Goal: Information Seeking & Learning: Learn about a topic

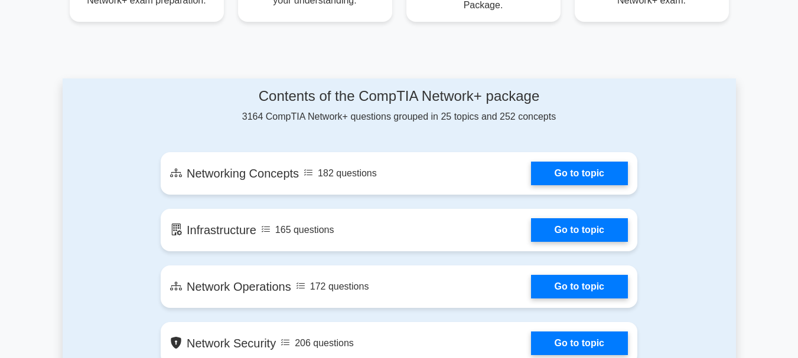
scroll to position [614, 0]
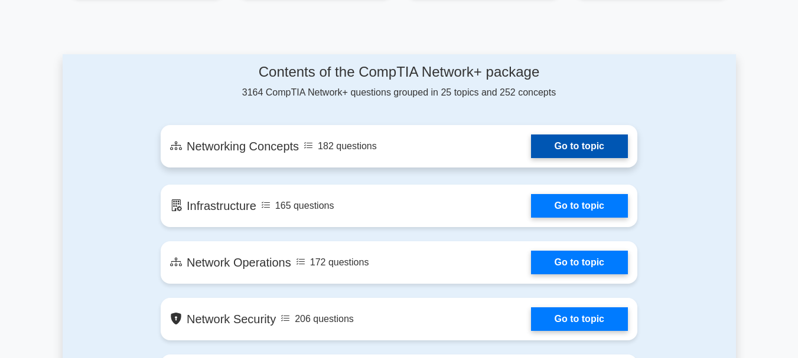
click at [570, 140] on link "Go to topic" at bounding box center [579, 147] width 97 height 24
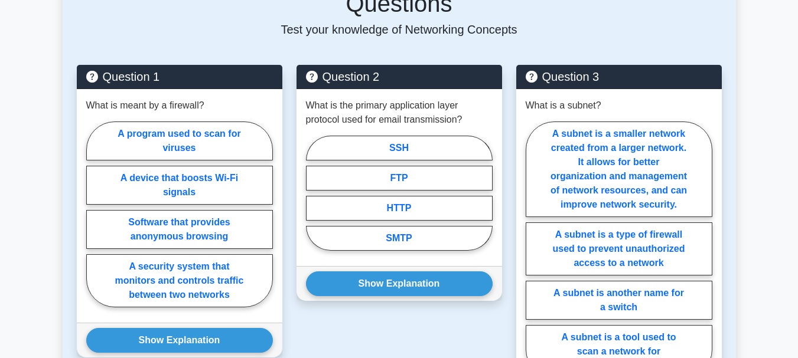
scroll to position [638, 0]
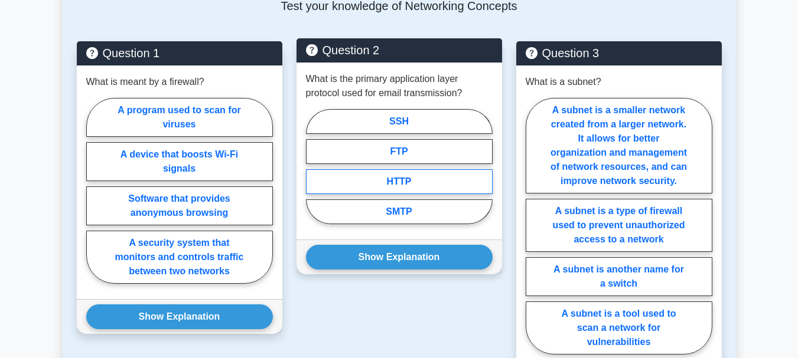
click at [439, 169] on label "HTTP" at bounding box center [399, 181] width 187 height 25
click at [314, 169] on input "HTTP" at bounding box center [310, 170] width 8 height 8
radio input "true"
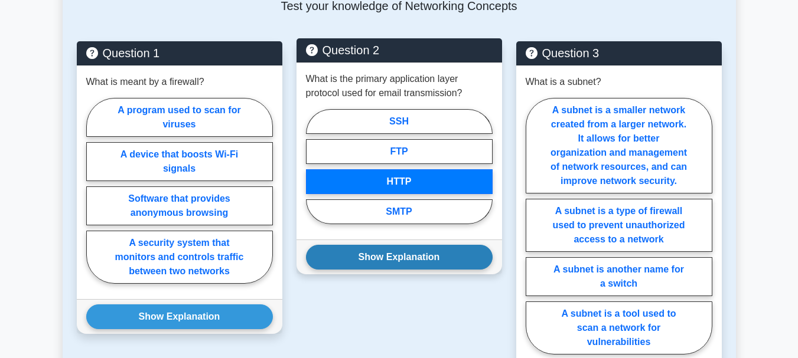
click at [406, 246] on button "Show Explanation" at bounding box center [399, 257] width 187 height 25
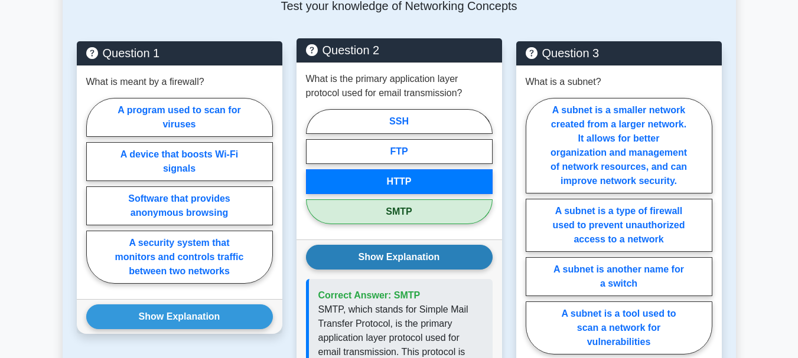
click at [406, 246] on button "Show Explanation" at bounding box center [399, 257] width 187 height 25
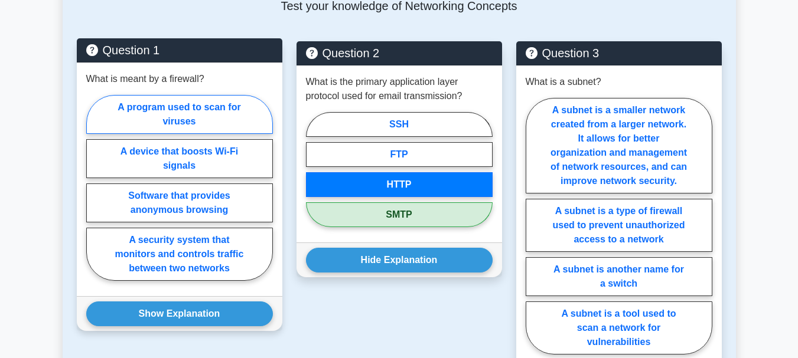
click at [234, 113] on label "A program used to scan for viruses" at bounding box center [179, 114] width 187 height 39
click at [94, 188] on input "A program used to scan for viruses" at bounding box center [90, 192] width 8 height 8
radio input "true"
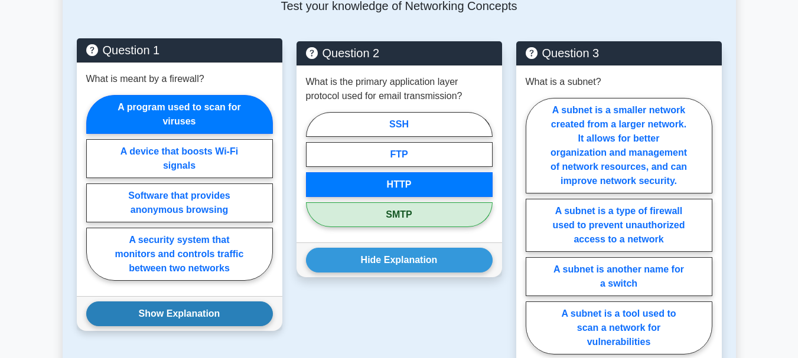
click at [208, 312] on button "Show Explanation" at bounding box center [179, 314] width 187 height 25
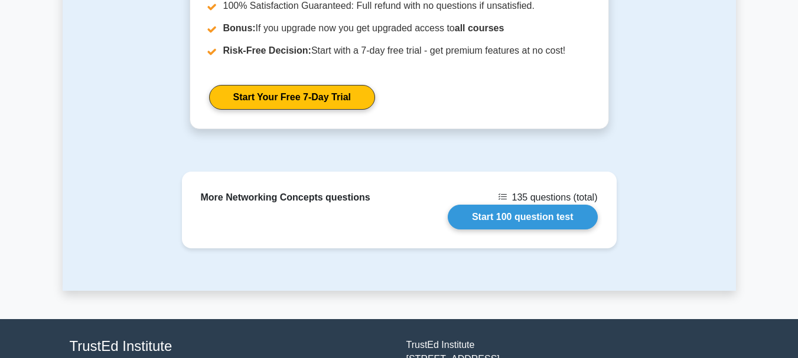
scroll to position [1534, 0]
